Goal: Task Accomplishment & Management: Manage account settings

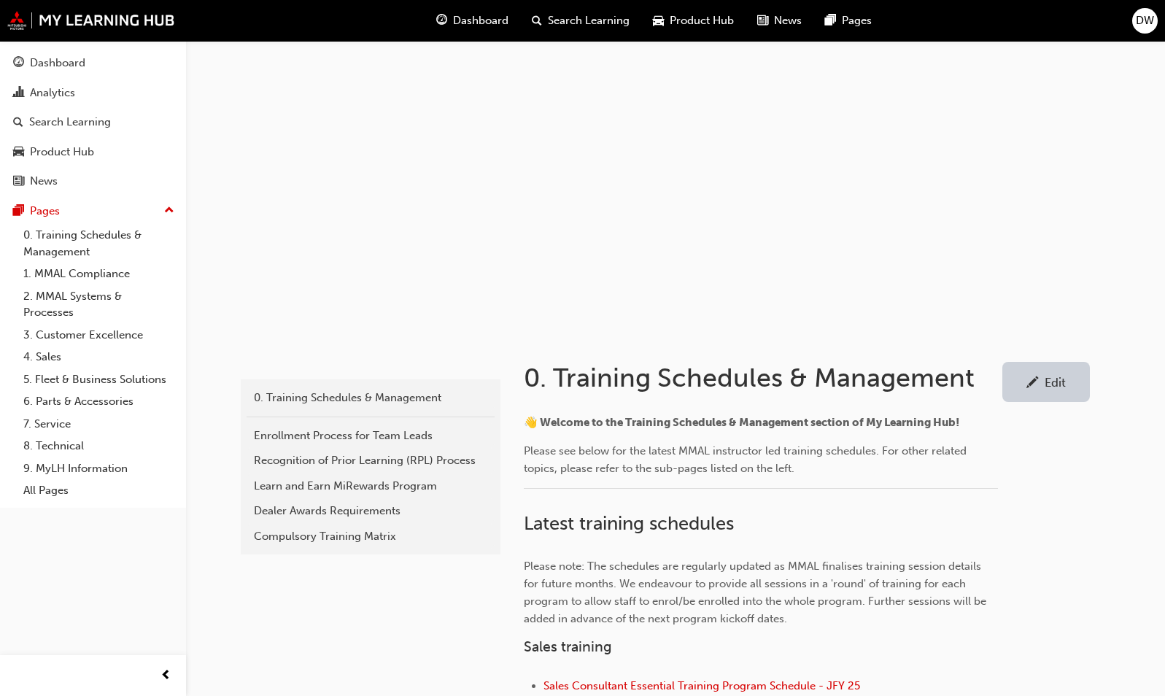
scroll to position [438, 0]
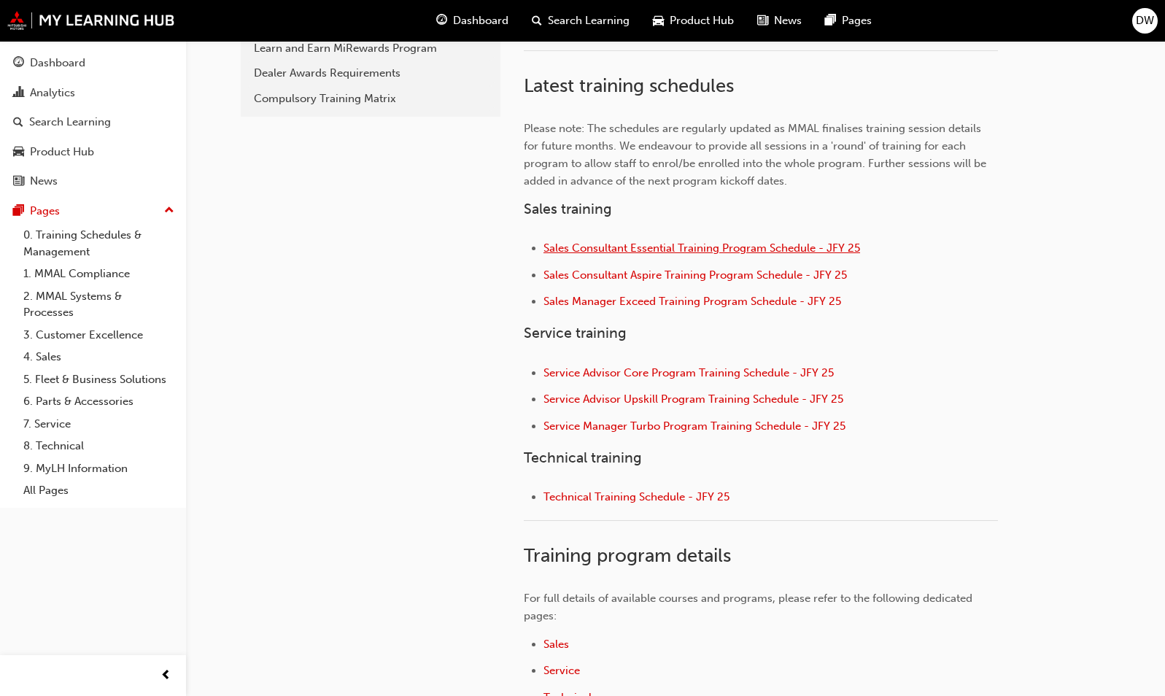
click at [646, 249] on span "Sales Consultant Essential Training Program Schedule - JFY 25" at bounding box center [701, 247] width 317 height 13
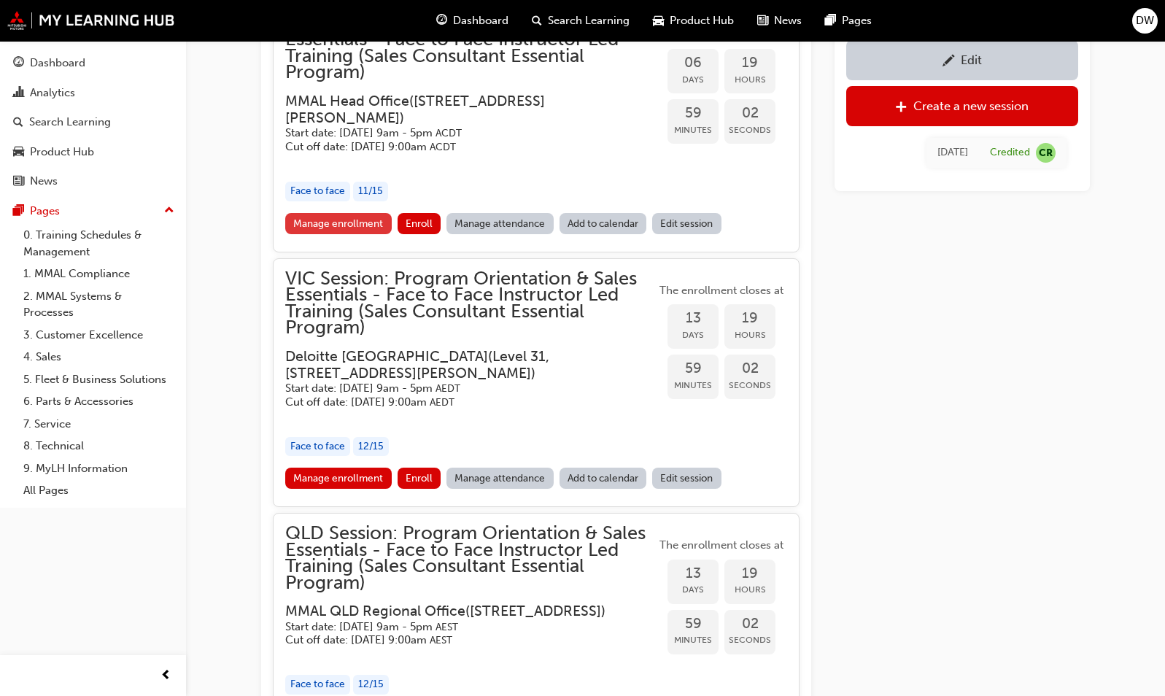
scroll to position [1541, 0]
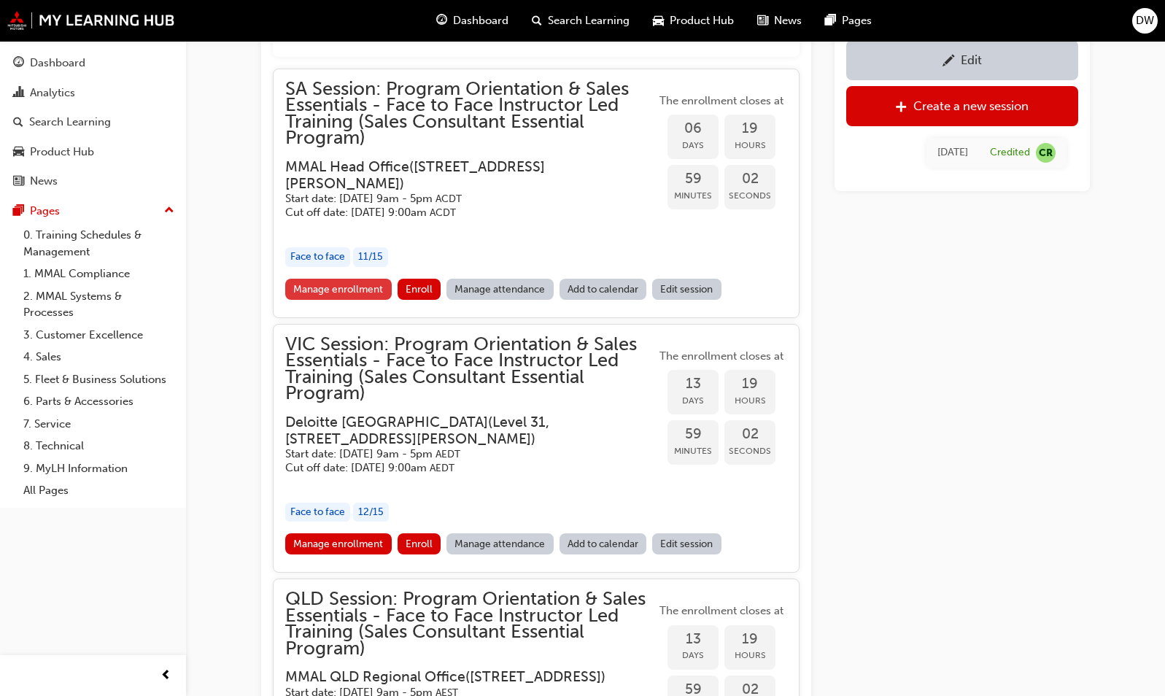
click at [349, 289] on link "Manage enrollment" at bounding box center [338, 289] width 107 height 21
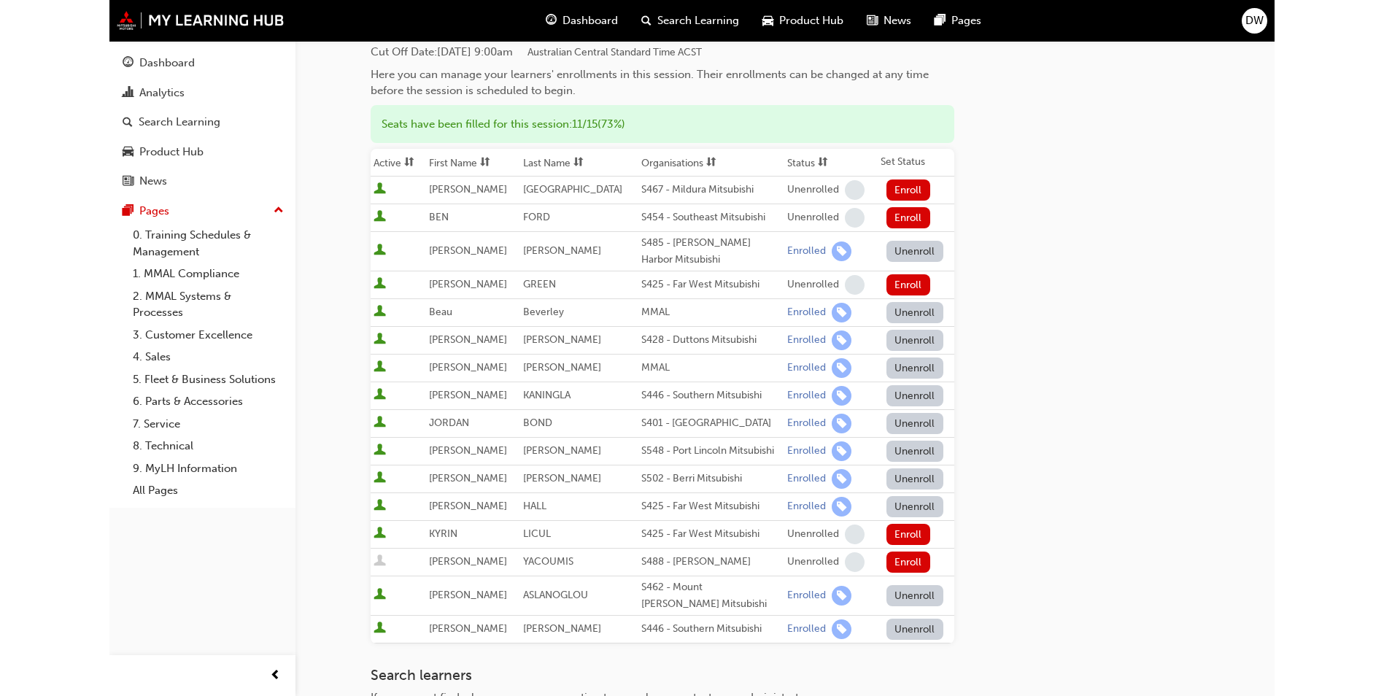
scroll to position [219, 0]
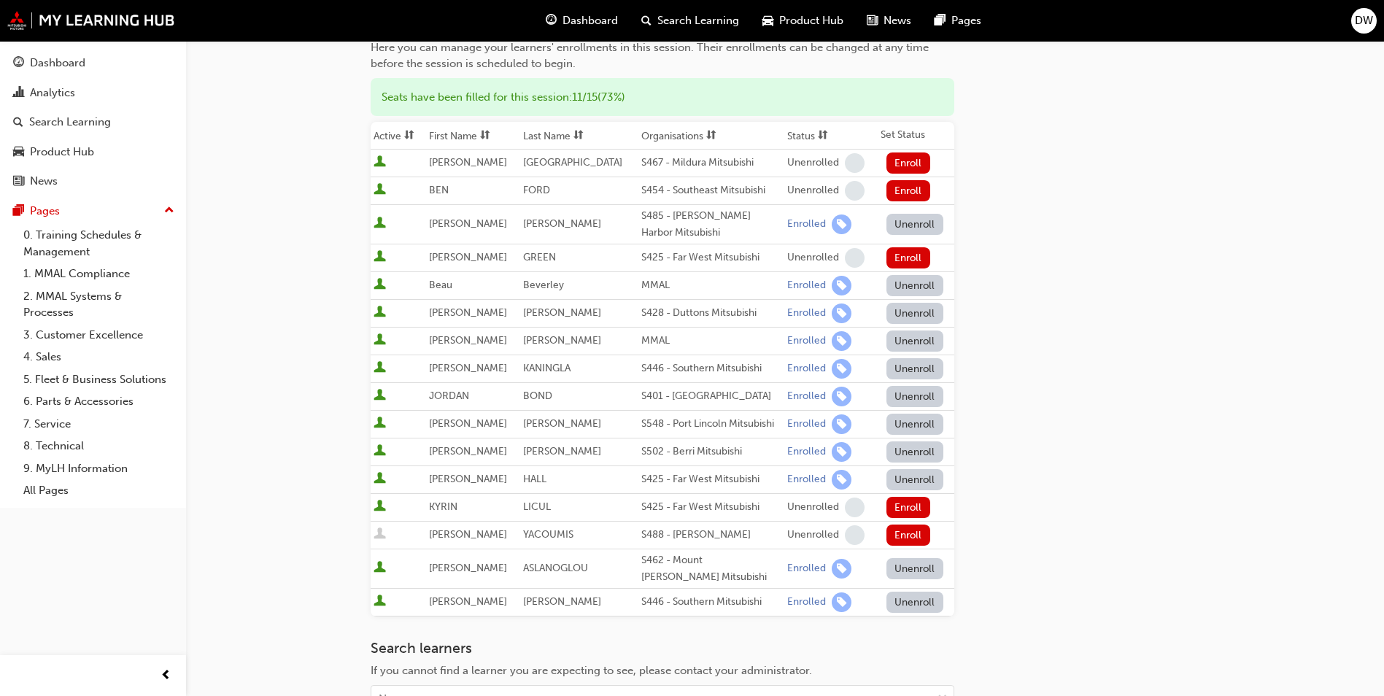
click at [1041, 179] on div "Go to session detail page Manage enrollment for SA Session: Program Orientation…" at bounding box center [785, 339] width 829 height 1034
click at [1088, 338] on div "Go to session detail page Manage enrollment for SA Session: Program Orientation…" at bounding box center [785, 339] width 829 height 1034
